Goal: Task Accomplishment & Management: Use online tool/utility

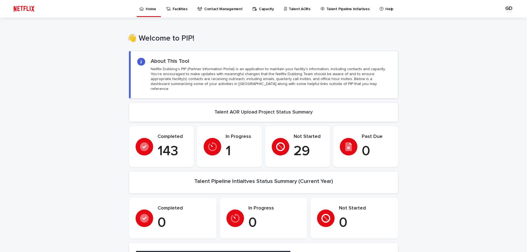
click at [293, 9] on p "Talent AORs" at bounding box center [300, 6] width 22 height 12
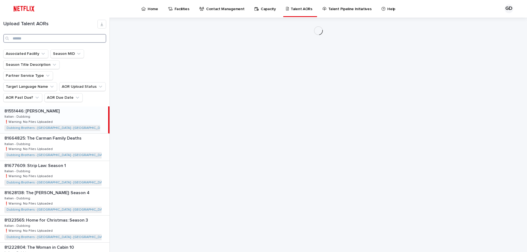
click at [33, 40] on input "Search" at bounding box center [54, 38] width 103 height 9
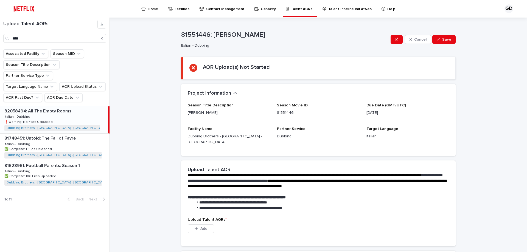
click at [43, 119] on p "❗️Warning: No Files Uploaded" at bounding box center [28, 121] width 49 height 5
type input "***"
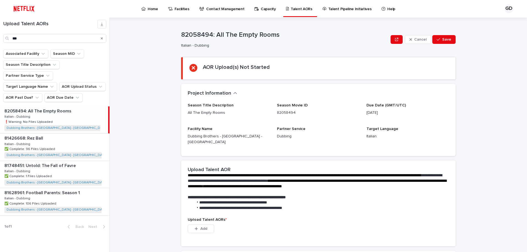
click at [59, 108] on p "82058494: All The Empty Rooms" at bounding box center [38, 111] width 68 height 6
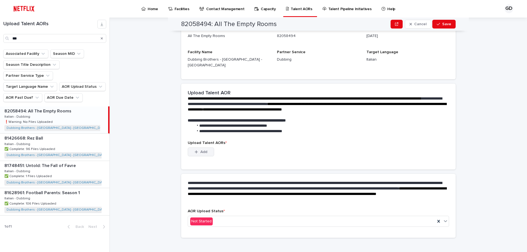
click at [197, 150] on div "button" at bounding box center [197, 152] width 5 height 4
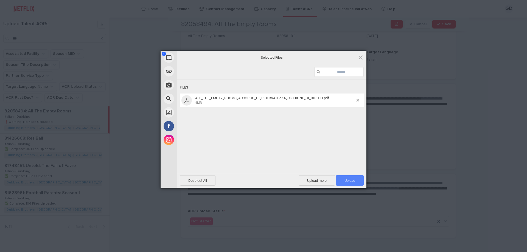
click at [354, 179] on span "Upload 1" at bounding box center [350, 181] width 11 height 4
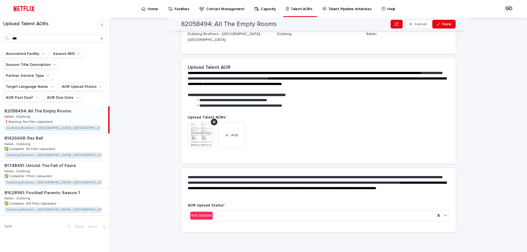
scroll to position [70, 0]
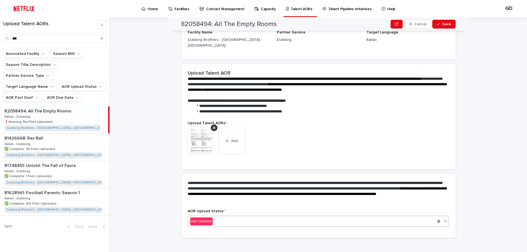
click at [192, 221] on div "Not Started" at bounding box center [319, 221] width 262 height 11
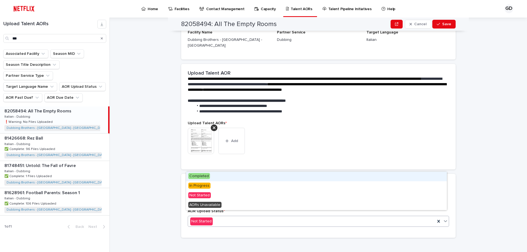
click at [202, 176] on span "Completed" at bounding box center [199, 176] width 22 height 6
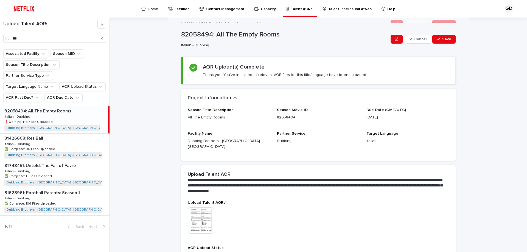
scroll to position [0, 0]
click at [440, 39] on div "button" at bounding box center [439, 40] width 5 height 4
